Goal: Task Accomplishment & Management: Complete application form

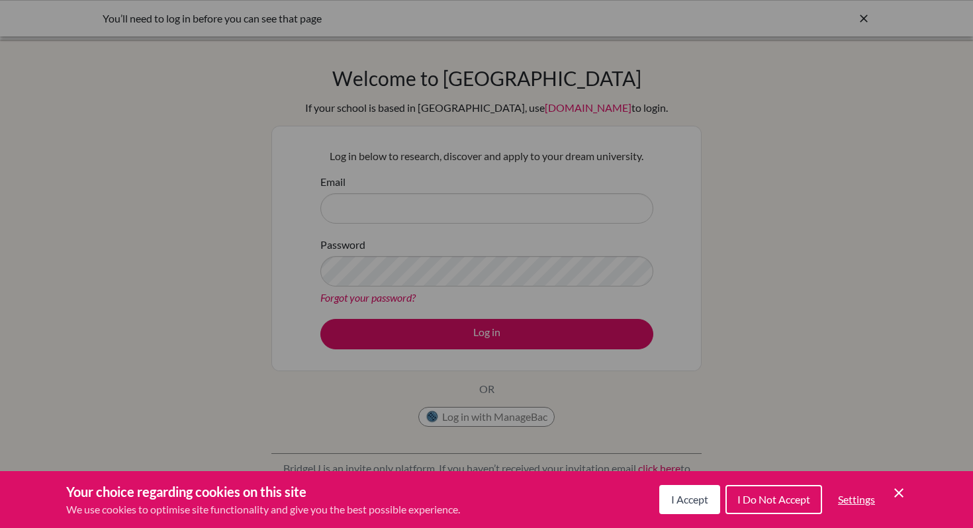
click at [752, 503] on span "I Do Not Accept" at bounding box center [774, 499] width 73 height 13
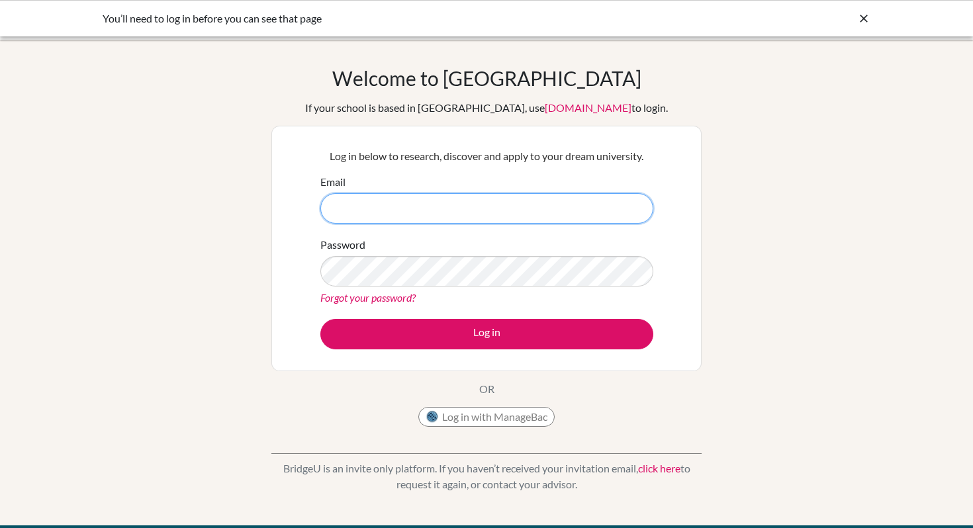
click at [452, 215] on input "Email" at bounding box center [486, 208] width 333 height 30
type input "donato.n@asbsk.ac.th"
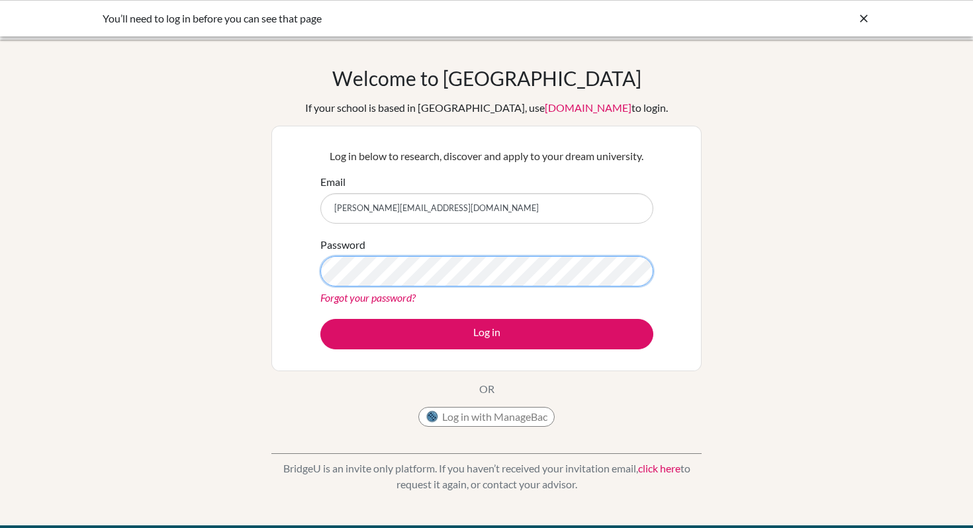
click at [320, 319] on button "Log in" at bounding box center [486, 334] width 333 height 30
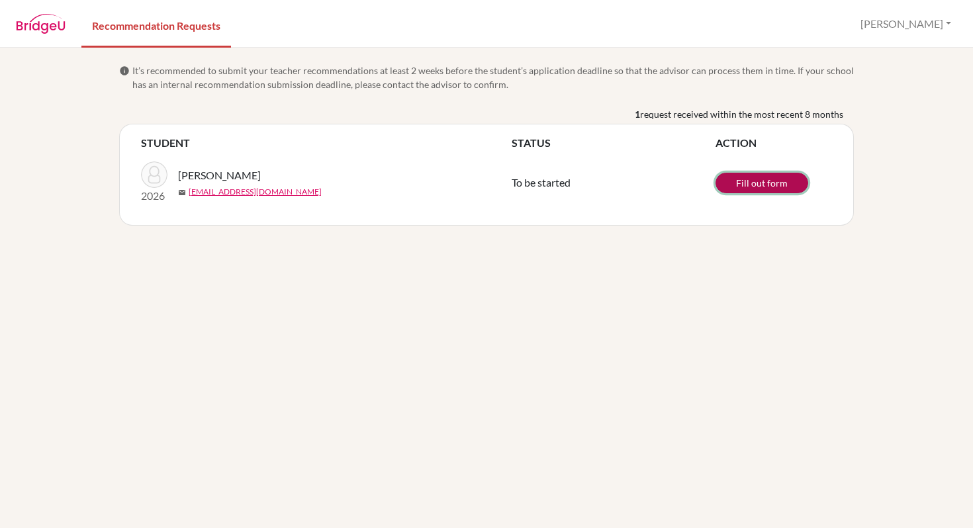
click at [750, 183] on link "Fill out form" at bounding box center [762, 183] width 93 height 21
click at [343, 82] on span "It’s recommended to submit your teacher recommendations at least 2 weeks before…" at bounding box center [493, 78] width 722 height 28
click at [752, 183] on link "View/Edit form" at bounding box center [762, 182] width 93 height 21
